Goal: Check status

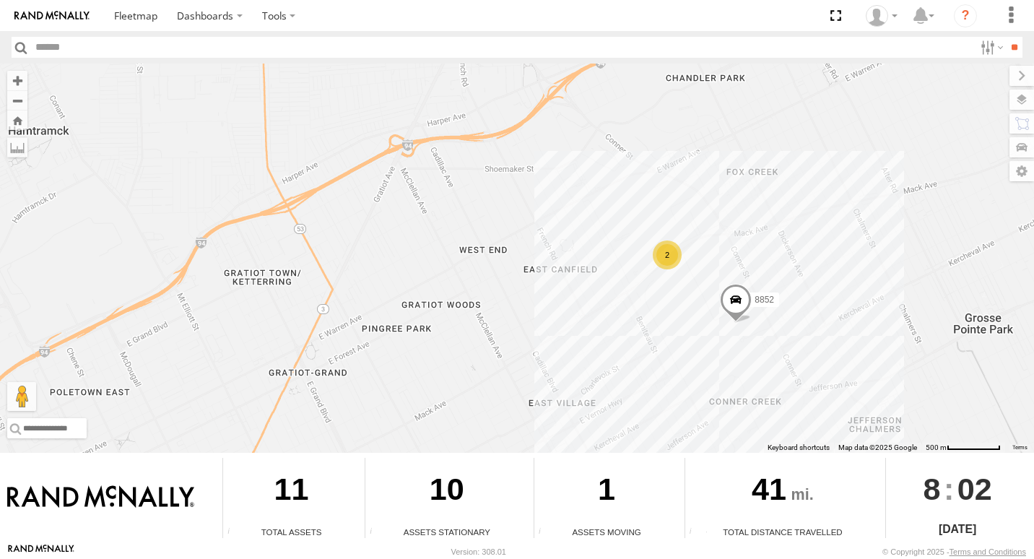
drag, startPoint x: 730, startPoint y: 364, endPoint x: 480, endPoint y: 268, distance: 267.5
click at [480, 268] on div "2 7 8852 8849" at bounding box center [517, 258] width 1034 height 389
